Goal: Task Accomplishment & Management: Manage account settings

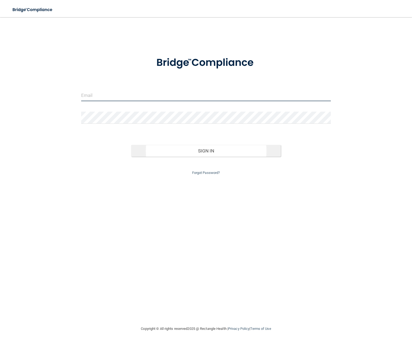
type input "[EMAIL_ADDRESS][DOMAIN_NAME]"
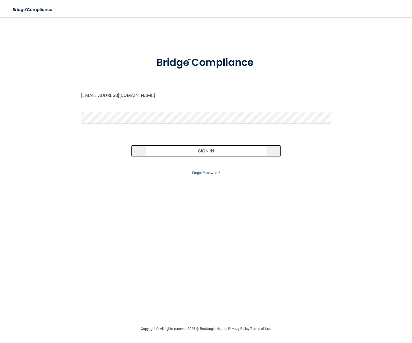
click at [201, 152] on button "Sign In" at bounding box center [206, 151] width 150 height 12
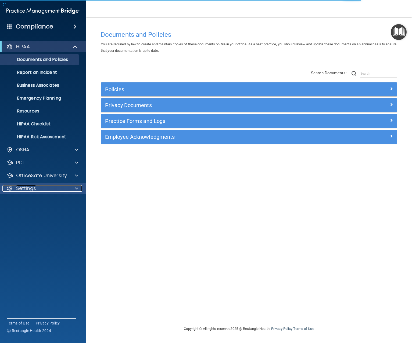
click at [68, 189] on div "Settings" at bounding box center [35, 188] width 67 height 6
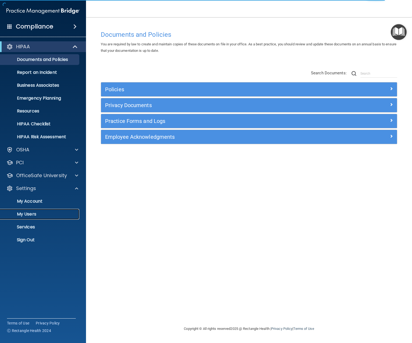
click at [55, 212] on p "My Users" at bounding box center [39, 214] width 73 height 5
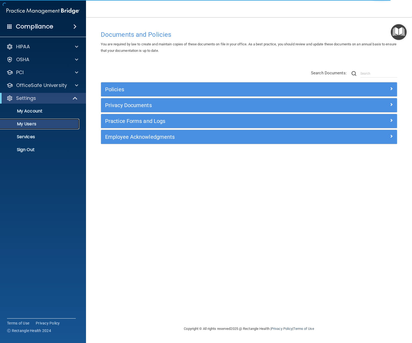
select select "20"
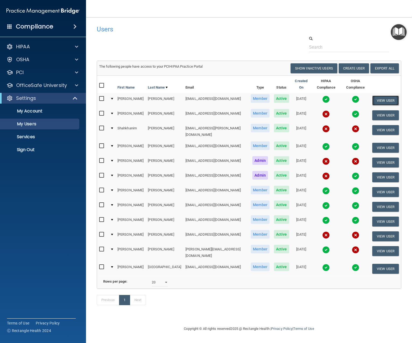
click at [386, 97] on button "View User" at bounding box center [385, 101] width 27 height 10
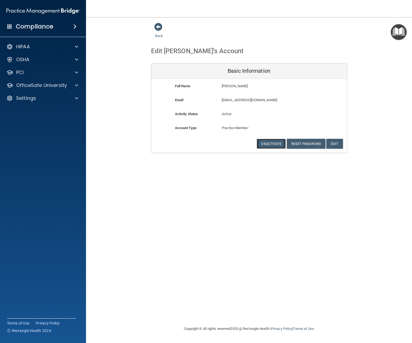
click at [268, 145] on button "Deactivate" at bounding box center [270, 144] width 29 height 10
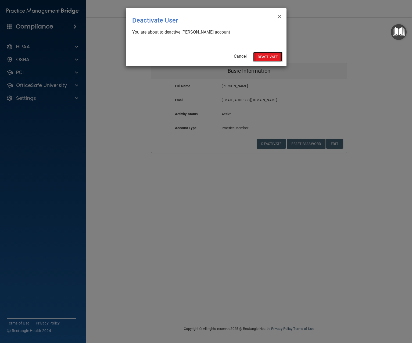
click at [275, 57] on button "Deactivate" at bounding box center [267, 57] width 29 height 10
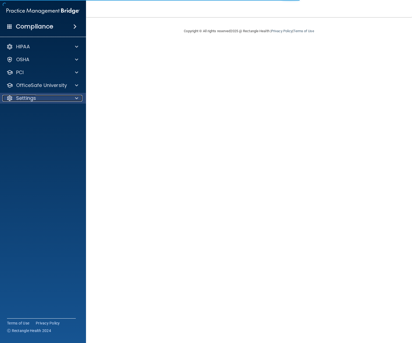
click at [64, 101] on div "Settings" at bounding box center [35, 98] width 67 height 6
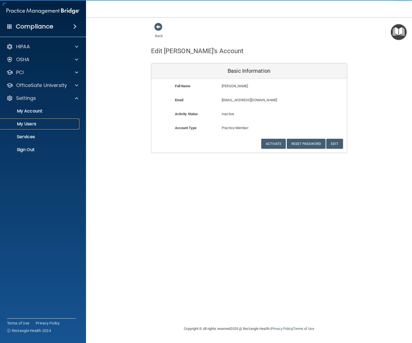
click at [55, 121] on link "My Users" at bounding box center [37, 124] width 85 height 11
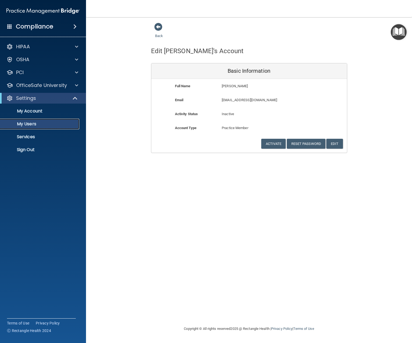
select select "20"
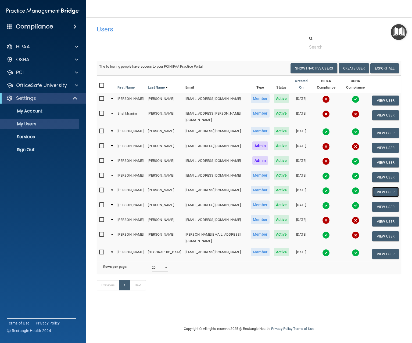
click at [393, 187] on button "View User" at bounding box center [385, 192] width 27 height 10
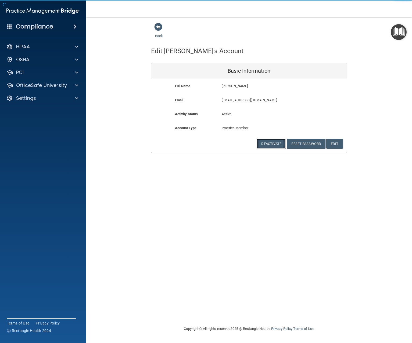
click at [278, 144] on button "Deactivate" at bounding box center [270, 144] width 29 height 10
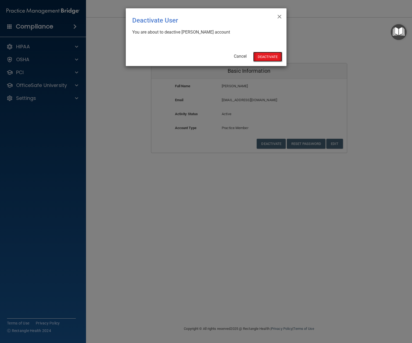
click at [263, 55] on button "Deactivate" at bounding box center [267, 57] width 29 height 10
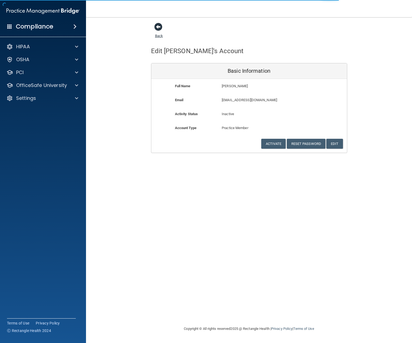
click at [157, 31] on span at bounding box center [158, 27] width 8 height 8
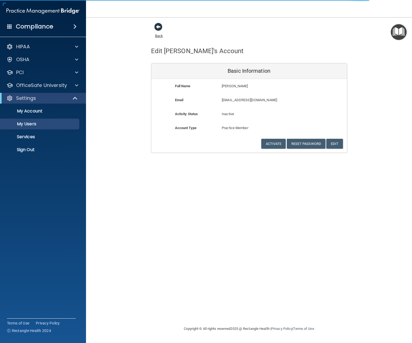
select select "20"
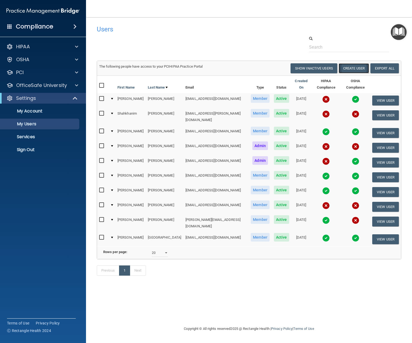
click at [356, 69] on button "Create User" at bounding box center [353, 68] width 30 height 10
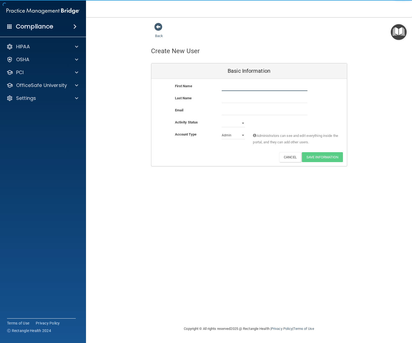
click at [222, 90] on input "text" at bounding box center [265, 87] width 86 height 8
type input "Annah"
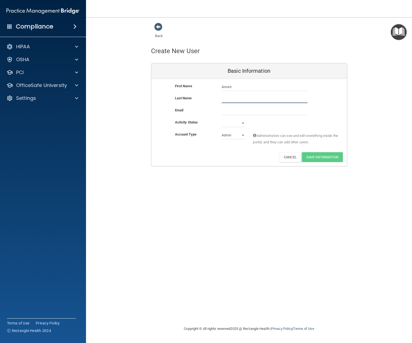
click at [241, 103] on input "text" at bounding box center [265, 99] width 86 height 8
type input "Senores Castro"
click at [234, 111] on input "email" at bounding box center [265, 111] width 86 height 8
type input "annah.marieh.s@gmail.com"
click at [244, 122] on select "Active Inactive" at bounding box center [233, 124] width 23 height 8
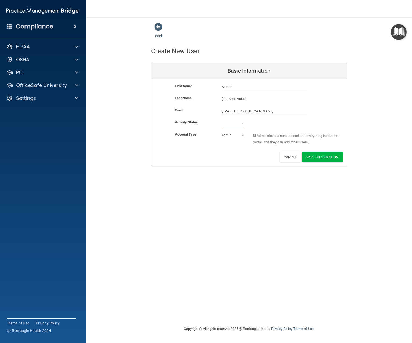
select select "active"
click at [222, 119] on select "Active Inactive" at bounding box center [233, 123] width 23 height 8
click at [243, 135] on select "Admin Member" at bounding box center [233, 135] width 23 height 8
select select "practice_member"
click at [222, 131] on select "Admin Member" at bounding box center [233, 135] width 23 height 8
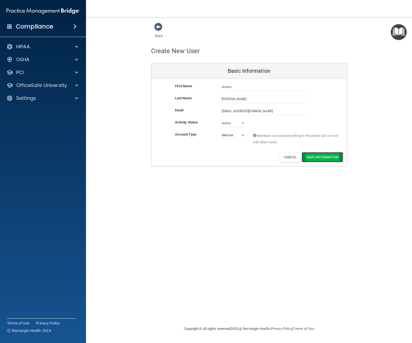
click at [313, 156] on button "Save Information" at bounding box center [322, 157] width 41 height 10
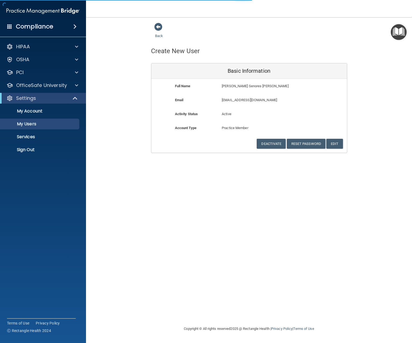
select select "20"
